Goal: Find specific page/section: Find specific page/section

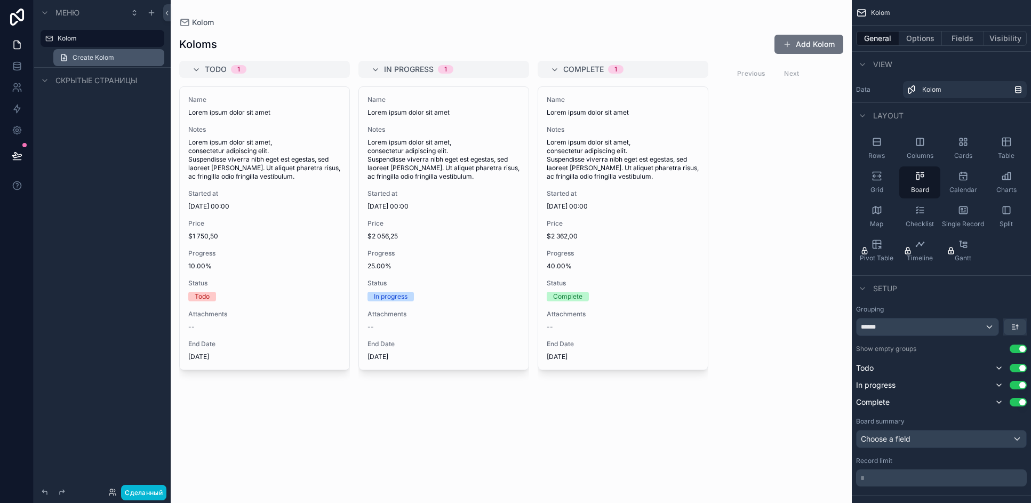
click at [86, 58] on span "Create Kolom" at bounding box center [94, 57] width 42 height 9
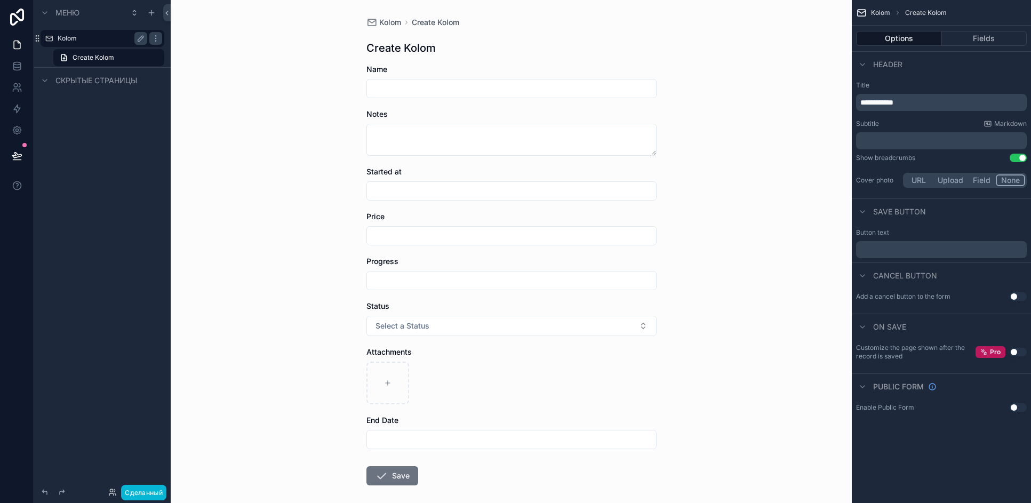
click at [67, 39] on label "Kolom" at bounding box center [100, 38] width 85 height 9
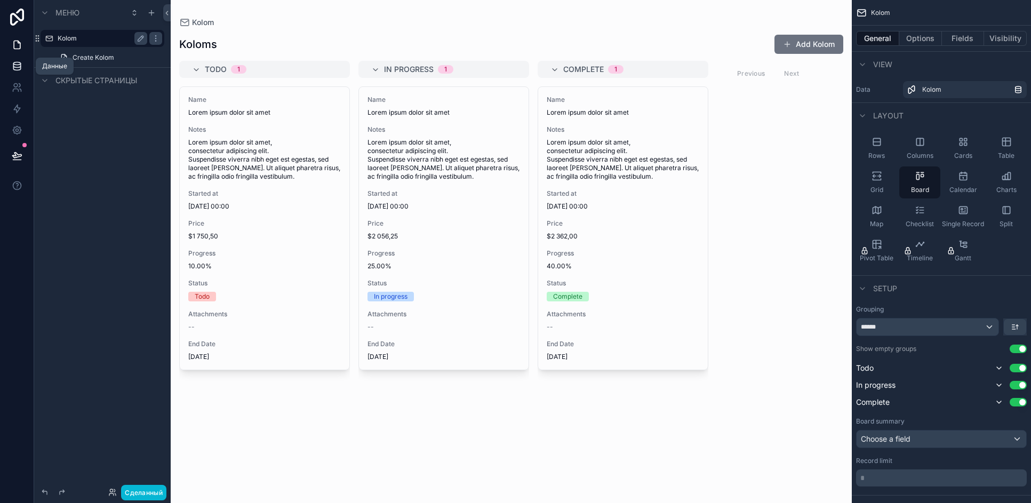
click at [18, 65] on icon at bounding box center [16, 63] width 7 height 3
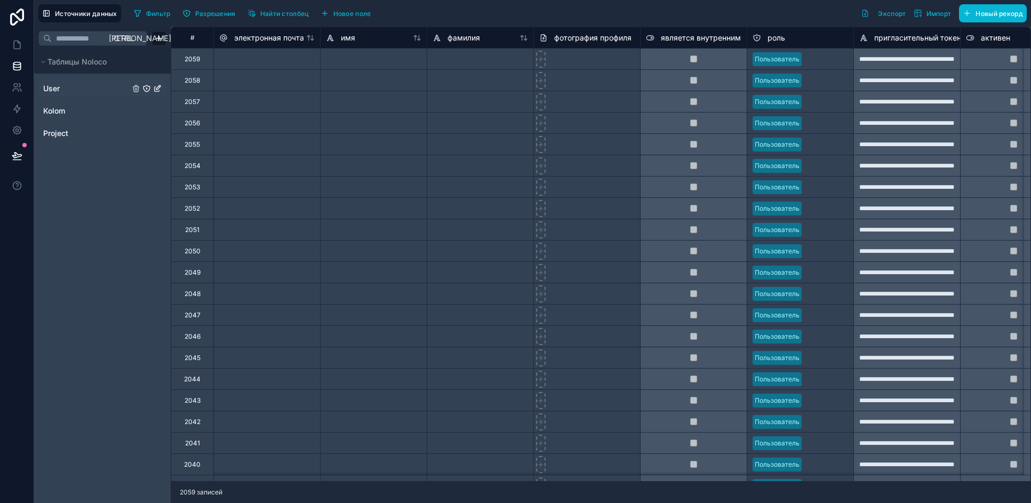
click at [53, 88] on span "User" at bounding box center [51, 88] width 17 height 11
click at [52, 131] on span "Project" at bounding box center [55, 133] width 25 height 11
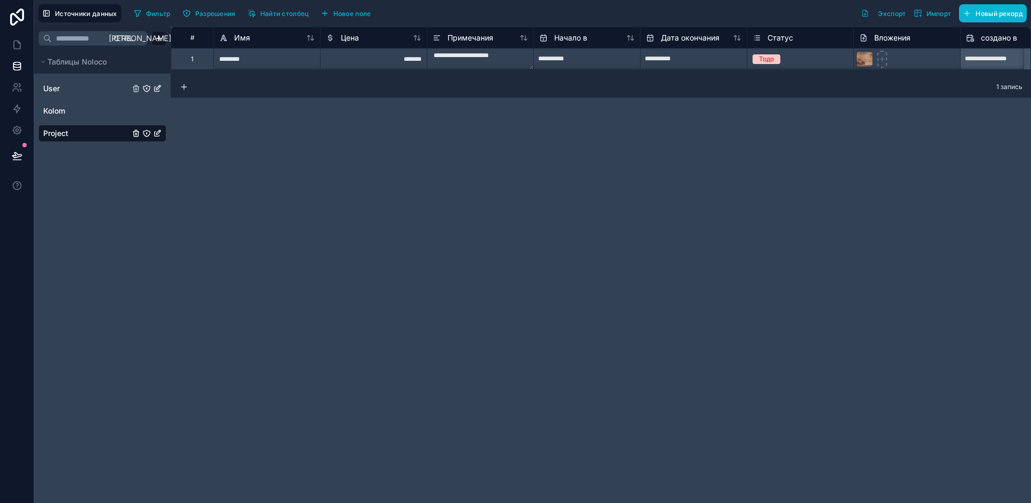
click at [45, 97] on div "User Kolom Project" at bounding box center [102, 110] width 128 height 69
click at [47, 108] on span "Kolom" at bounding box center [54, 111] width 22 height 11
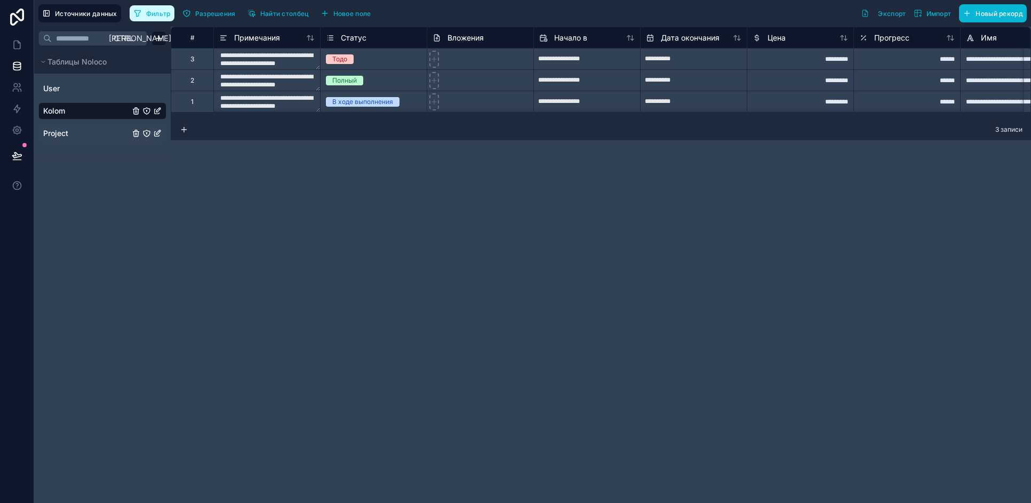
click at [154, 13] on font "Фильтр" at bounding box center [158, 14] width 25 height 8
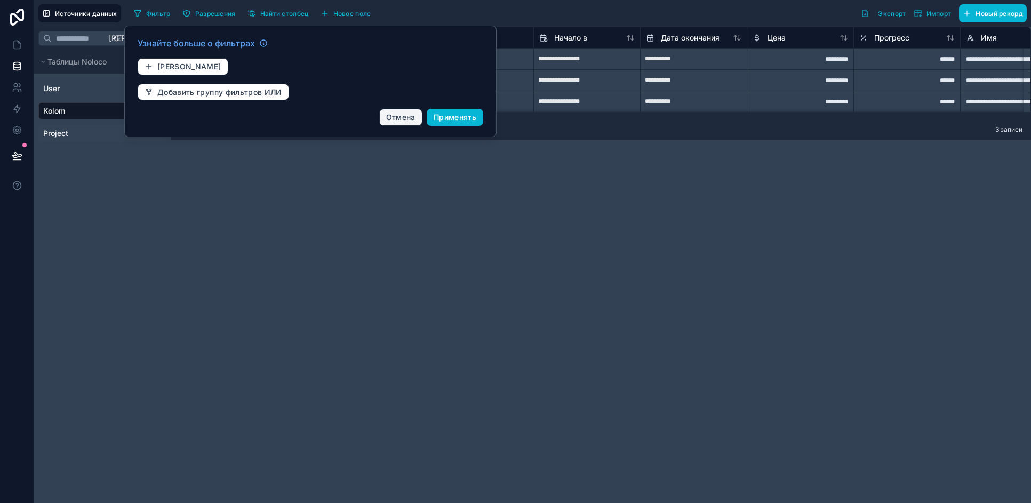
click at [403, 115] on font "Отмена" at bounding box center [400, 117] width 29 height 9
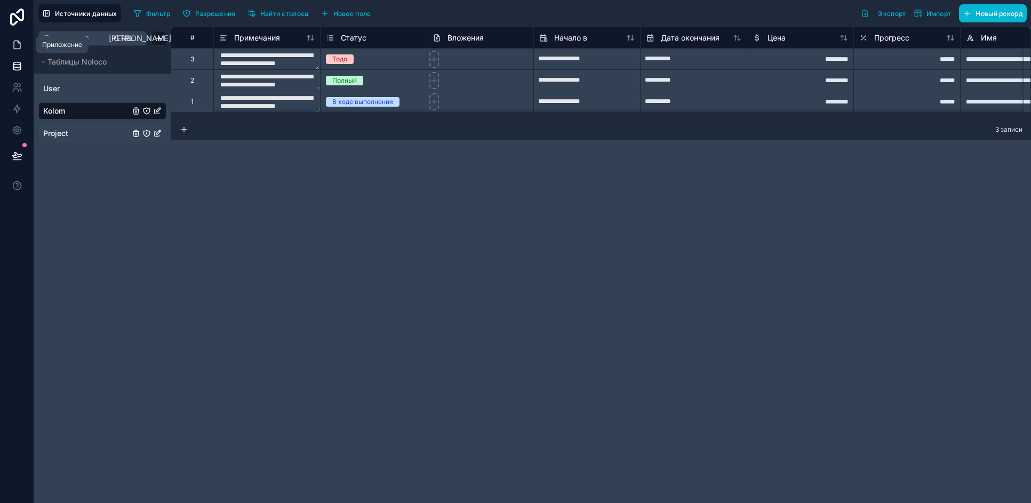
click at [17, 41] on icon at bounding box center [17, 45] width 6 height 8
